Goal: Information Seeking & Learning: Learn about a topic

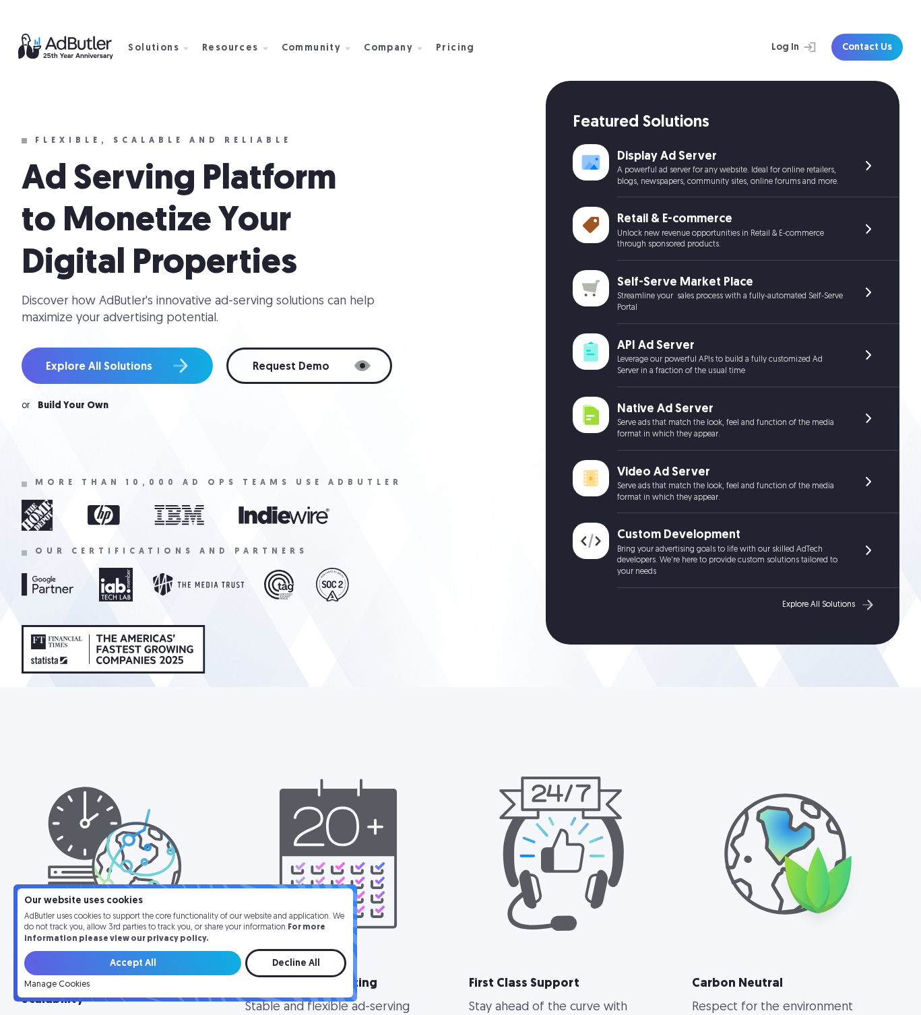
click at [173, 363] on link "Explore All Solutions" at bounding box center [117, 366] width 191 height 36
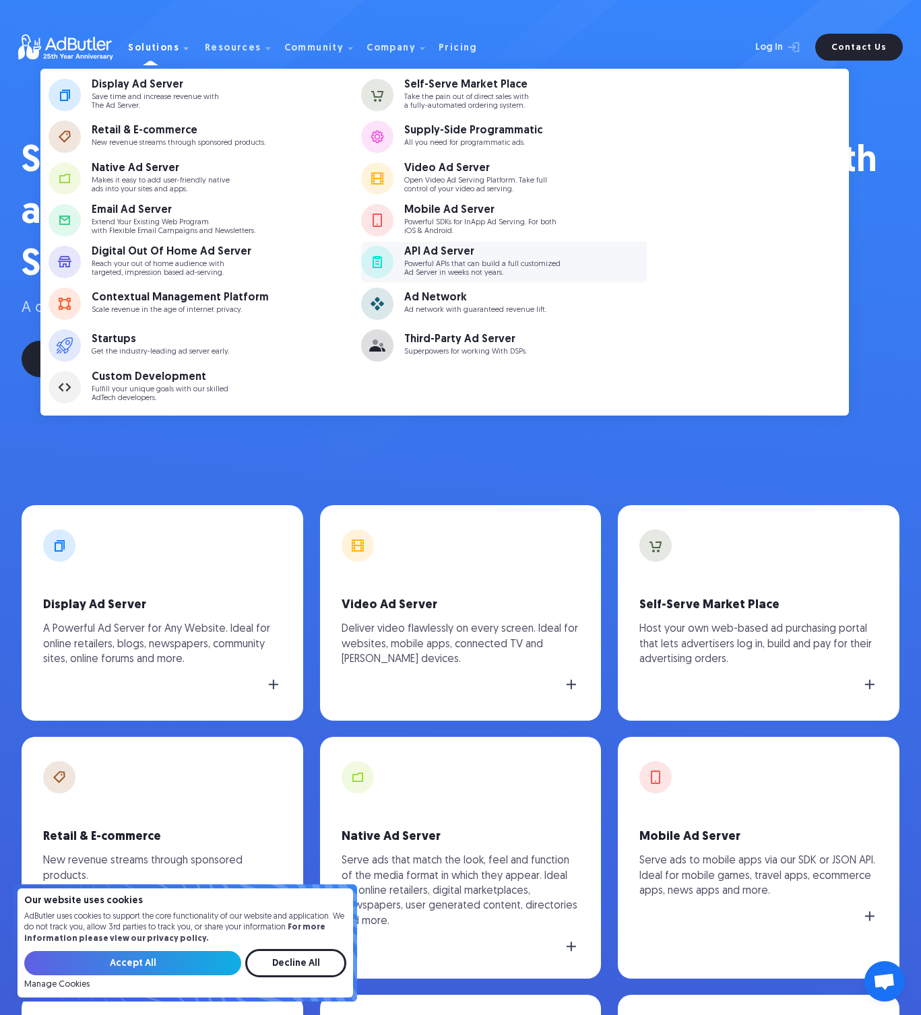
click at [465, 256] on div "API Ad Server" at bounding box center [482, 252] width 156 height 11
